Goal: Complete application form: Complete application form

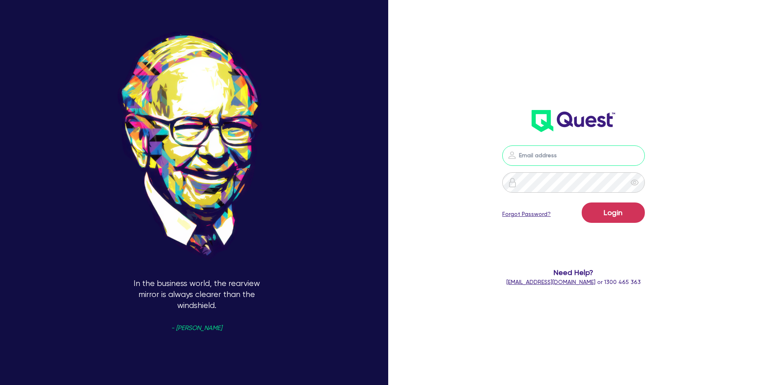
type input "[PERSON_NAME][EMAIL_ADDRESS][PERSON_NAME][DOMAIN_NAME]"
click at [599, 211] on button "Login" at bounding box center [613, 213] width 63 height 20
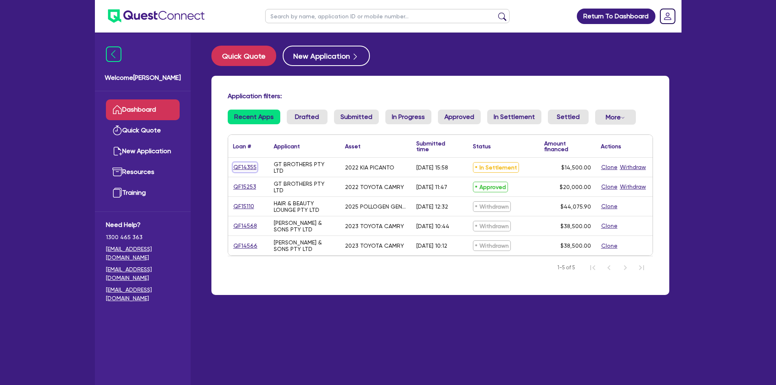
click at [245, 165] on link "QF14355" at bounding box center [245, 167] width 24 height 9
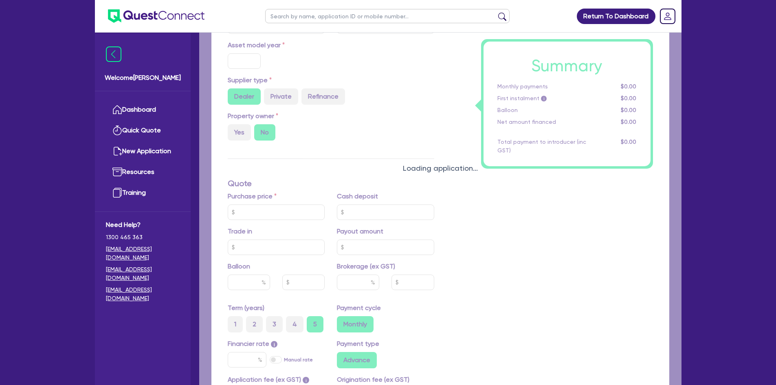
select select "Quest Finance - Own Book"
select select "CARS_AND_LIGHT_TRUCKS"
type input "2022"
type input "14,500"
type input "6"
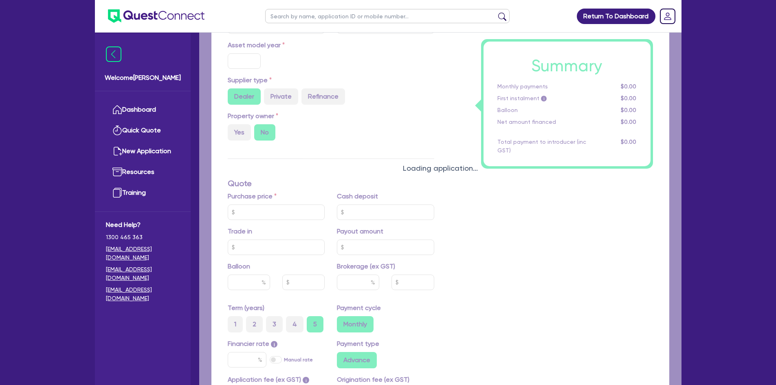
type input "870"
radio input "true"
type input "17.95"
type input "909.09"
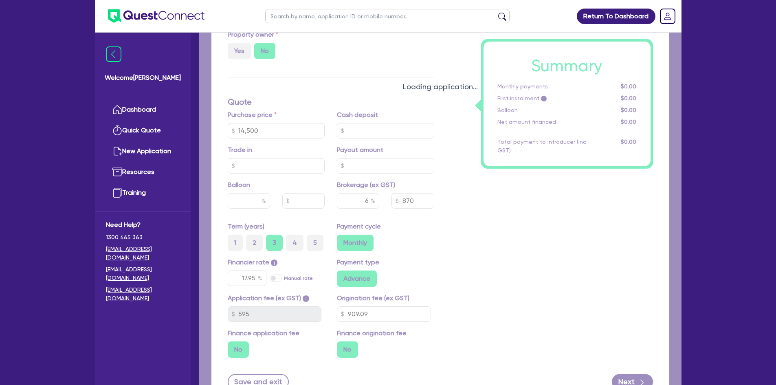
select select "PASSENGER_VEHICLES"
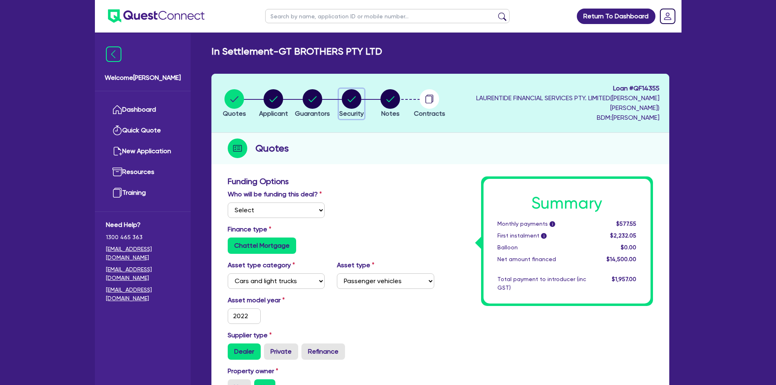
click at [361, 103] on circle "button" at bounding box center [352, 99] width 20 height 20
select select "CARS_AND_LIGHT_TRUCKS"
select select "PASSENGER_VEHICLES"
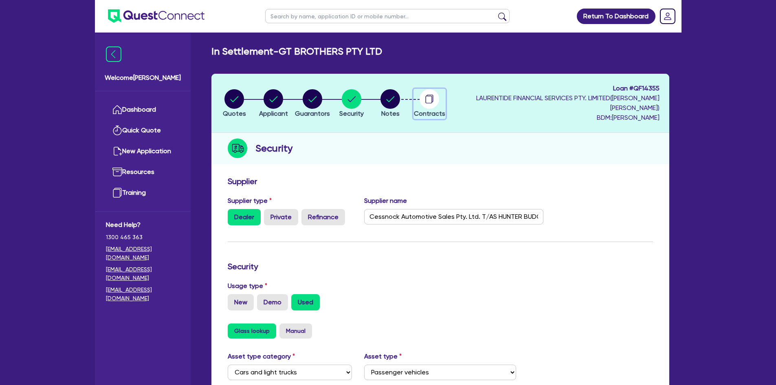
click at [439, 100] on circle "button" at bounding box center [430, 99] width 20 height 20
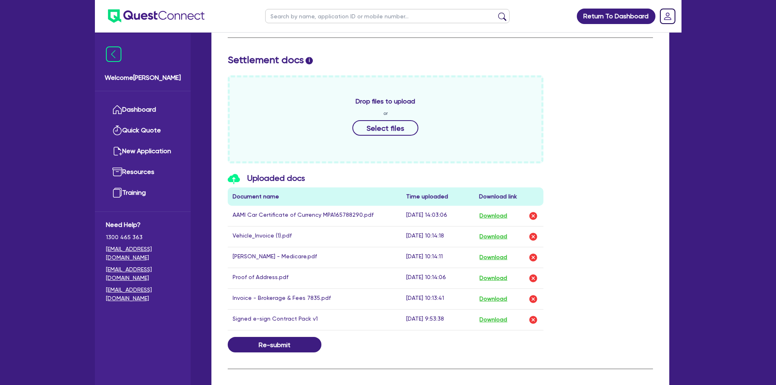
scroll to position [363, 0]
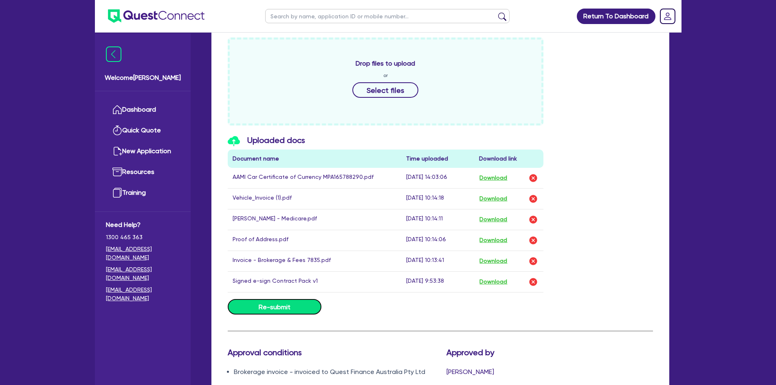
click at [302, 307] on button "Re-submit" at bounding box center [275, 306] width 94 height 15
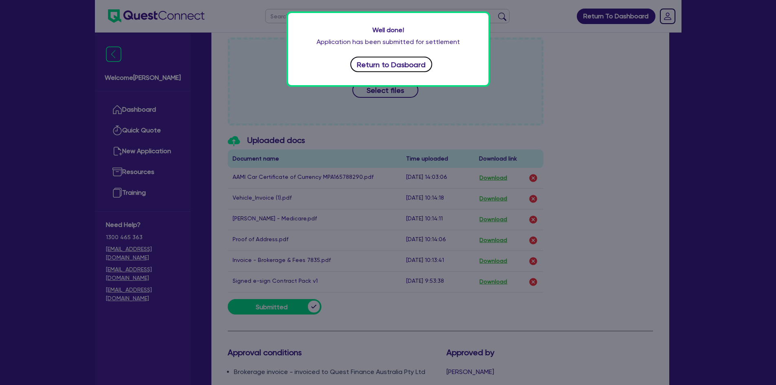
click at [389, 61] on button "Return to Dasboard" at bounding box center [392, 64] width 82 height 15
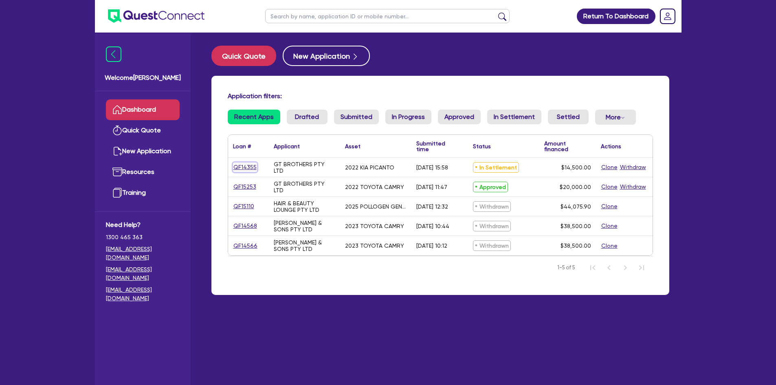
click at [242, 164] on link "QF14355" at bounding box center [245, 167] width 24 height 9
select select "Quest Finance - Own Book"
select select "CARS_AND_LIGHT_TRUCKS"
select select "PASSENGER_VEHICLES"
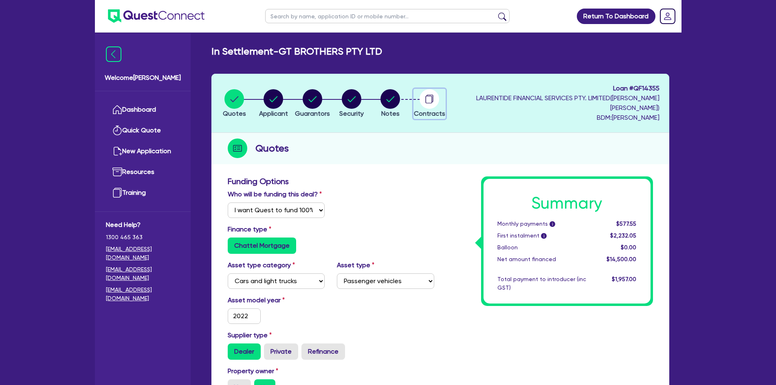
click at [439, 97] on circle "button" at bounding box center [430, 99] width 20 height 20
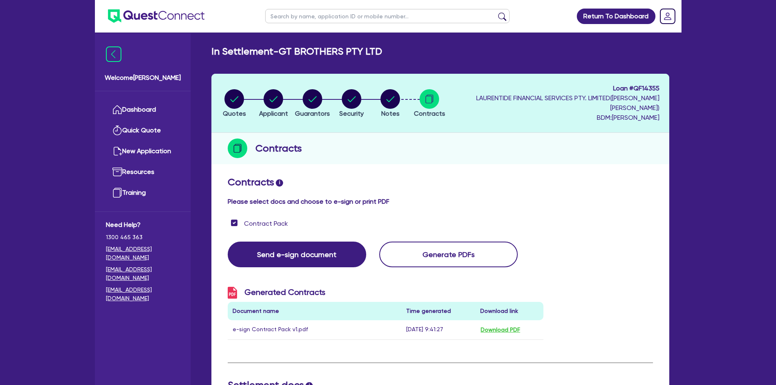
click at [217, 96] on li "Quotes" at bounding box center [234, 103] width 39 height 29
click at [234, 96] on circle "button" at bounding box center [235, 99] width 20 height 20
select select "Quest Finance - Own Book"
select select "CARS_AND_LIGHT_TRUCKS"
select select "PASSENGER_VEHICLES"
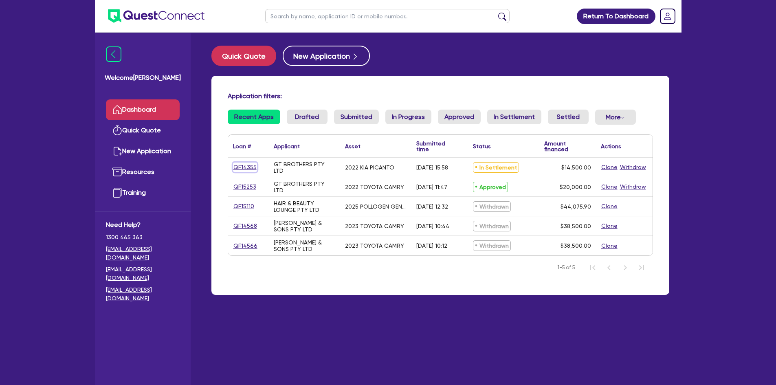
click at [243, 165] on link "QF14355" at bounding box center [245, 167] width 24 height 9
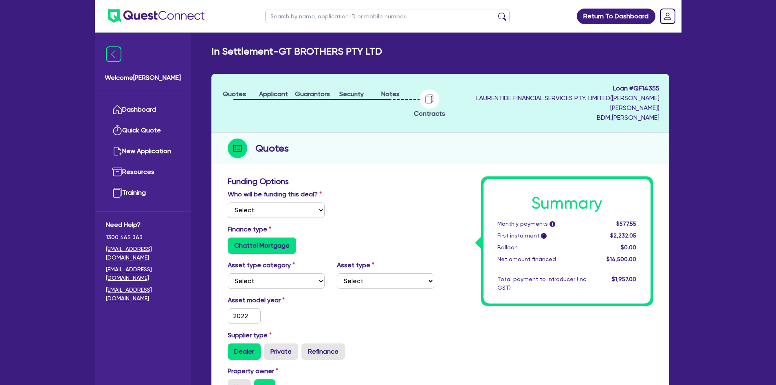
select select "Quest Finance - Own Book"
select select "CARS_AND_LIGHT_TRUCKS"
select select "PASSENGER_VEHICLES"
type input "2022"
type input "14,500"
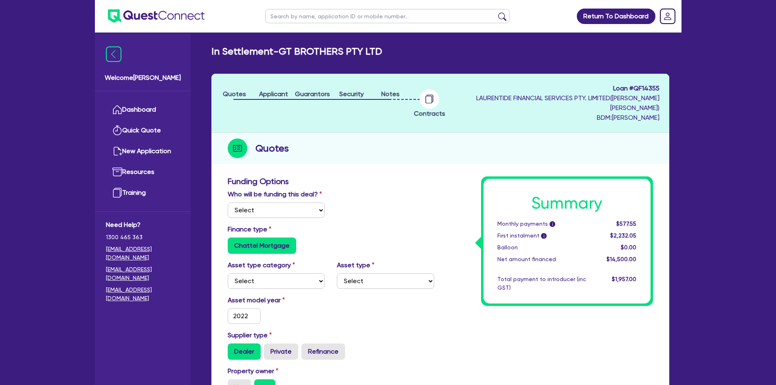
type input "6"
type input "870"
radio input "true"
type input "17.95"
type input "909.09"
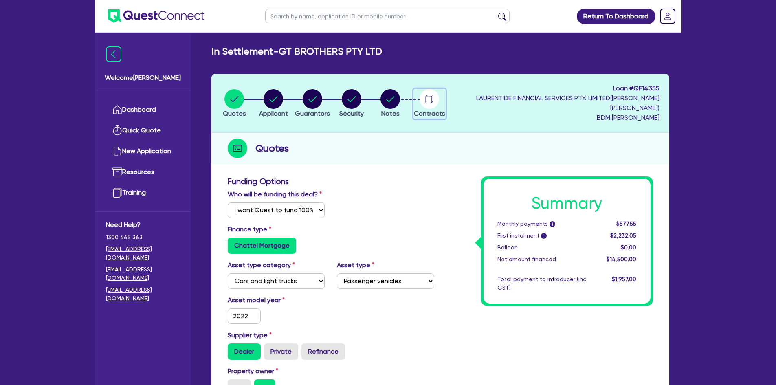
click at [432, 101] on icon "button" at bounding box center [429, 100] width 7 height 8
